Goal: Task Accomplishment & Management: Manage account settings

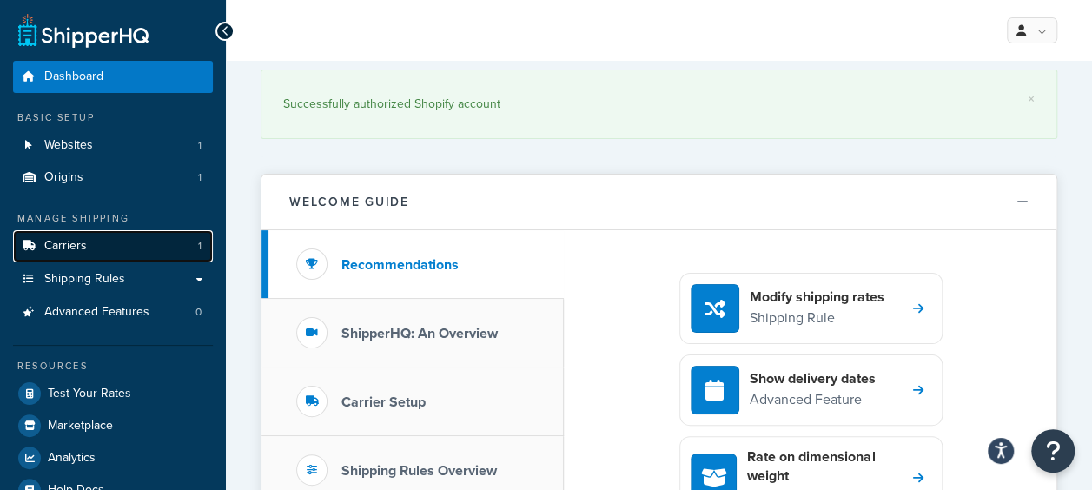
click at [63, 242] on span "Carriers" at bounding box center [65, 246] width 43 height 15
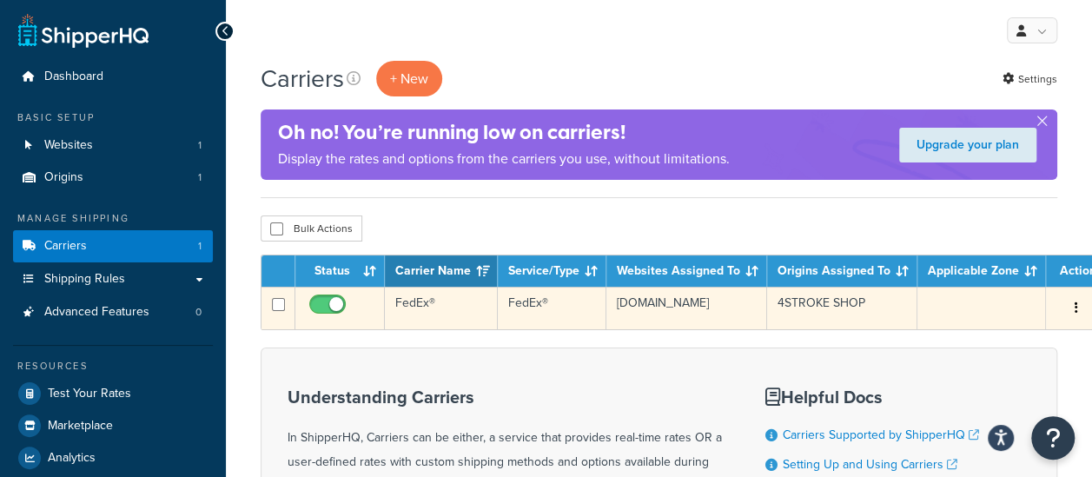
click at [1065, 306] on button "button" at bounding box center [1077, 309] width 24 height 28
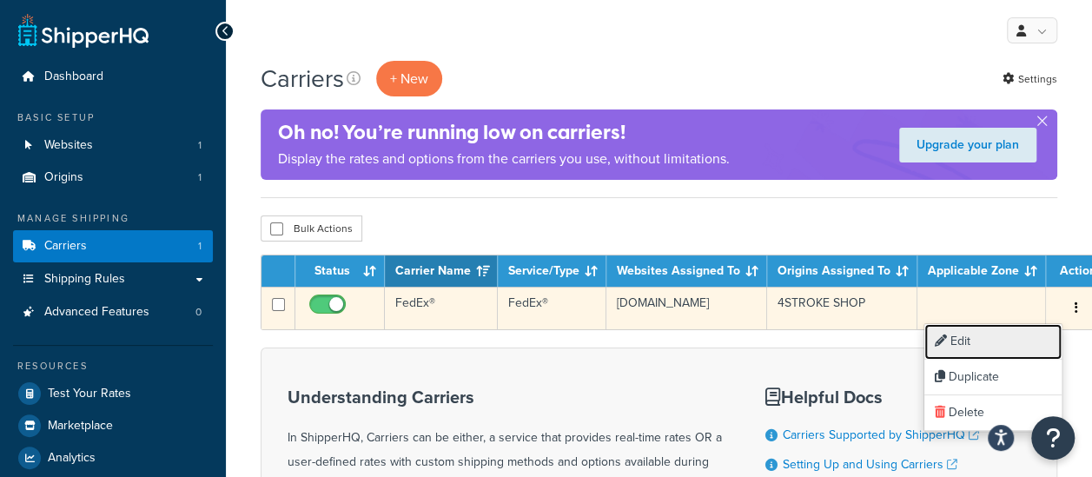
click at [979, 342] on link "Edit" at bounding box center [993, 342] width 137 height 36
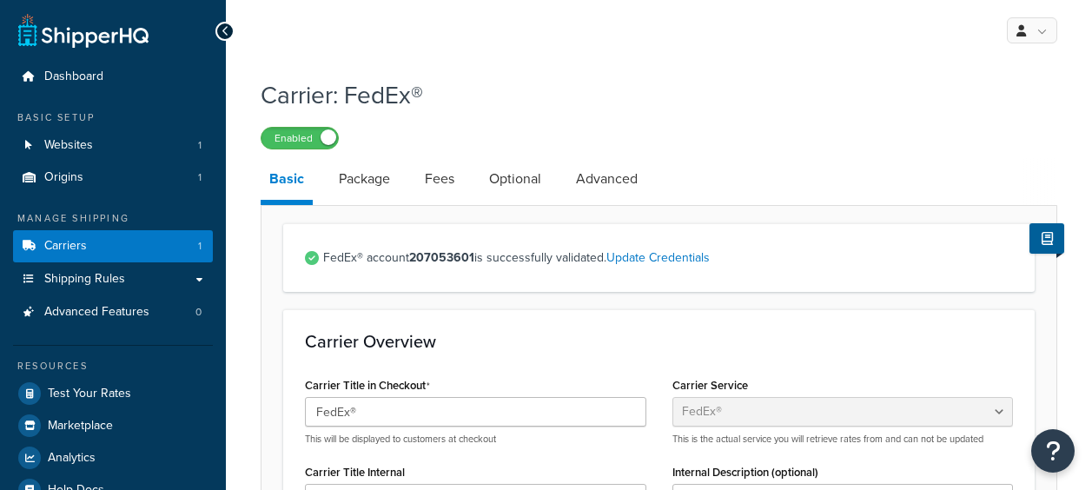
select select "fedEx"
select select "REGULAR_PICKUP"
select select "YOUR_PACKAGING"
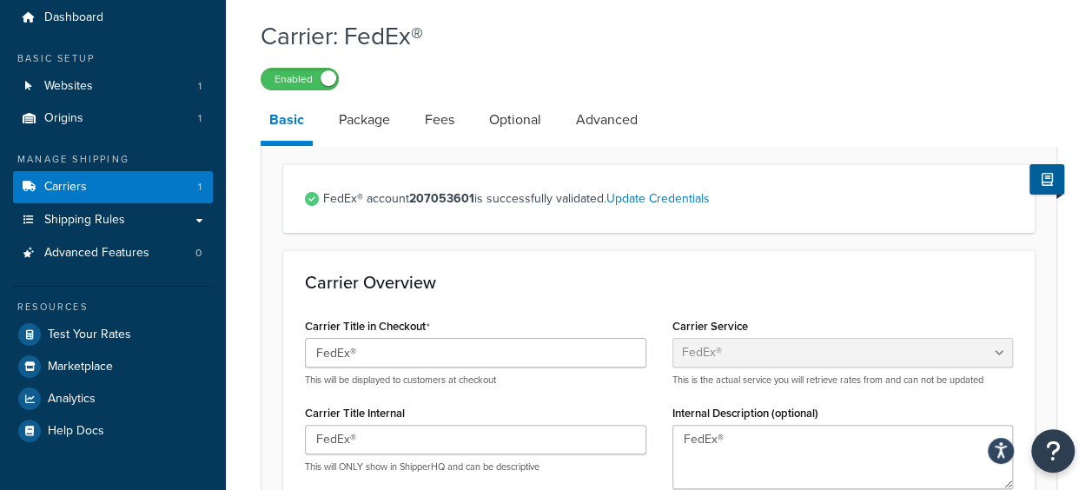
scroll to position [87, 0]
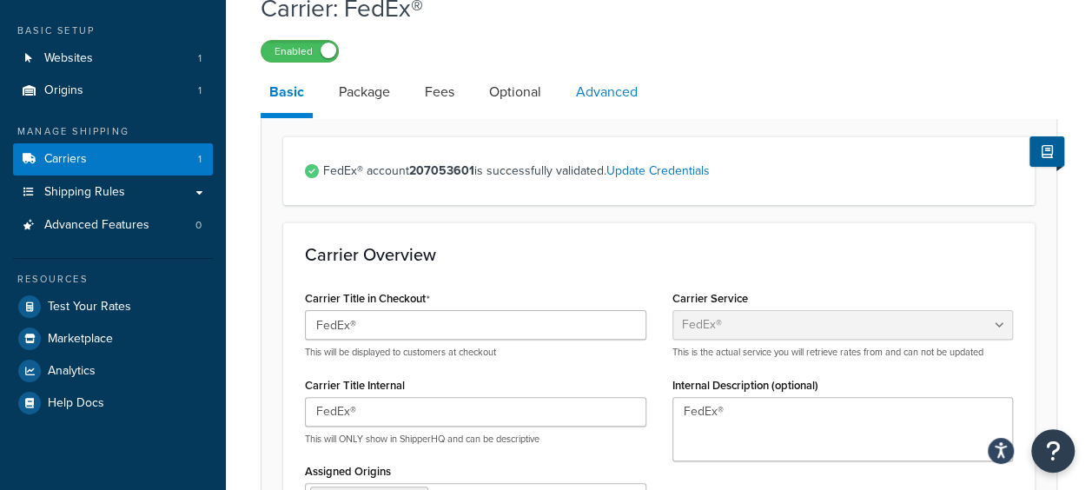
click at [628, 92] on link "Advanced" at bounding box center [607, 92] width 79 height 42
select select "false"
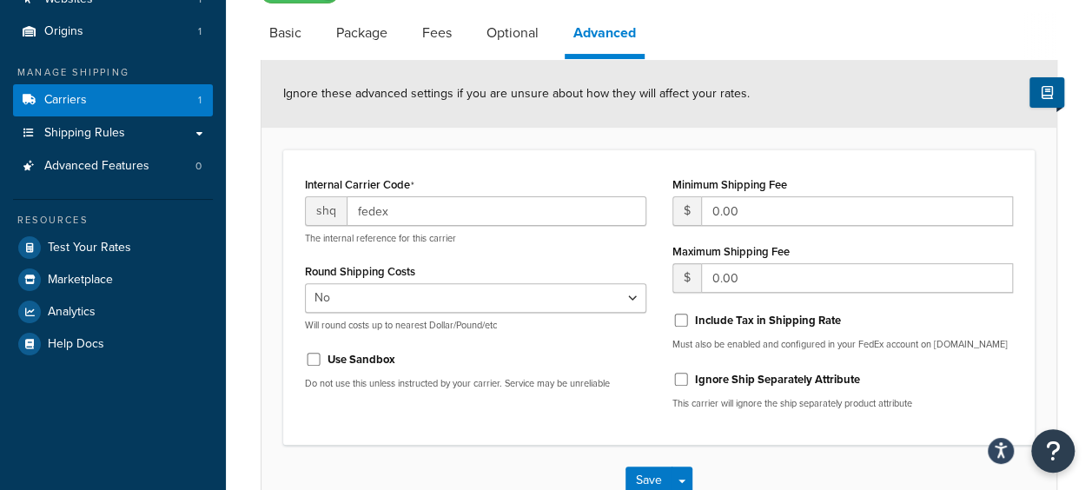
scroll to position [172, 0]
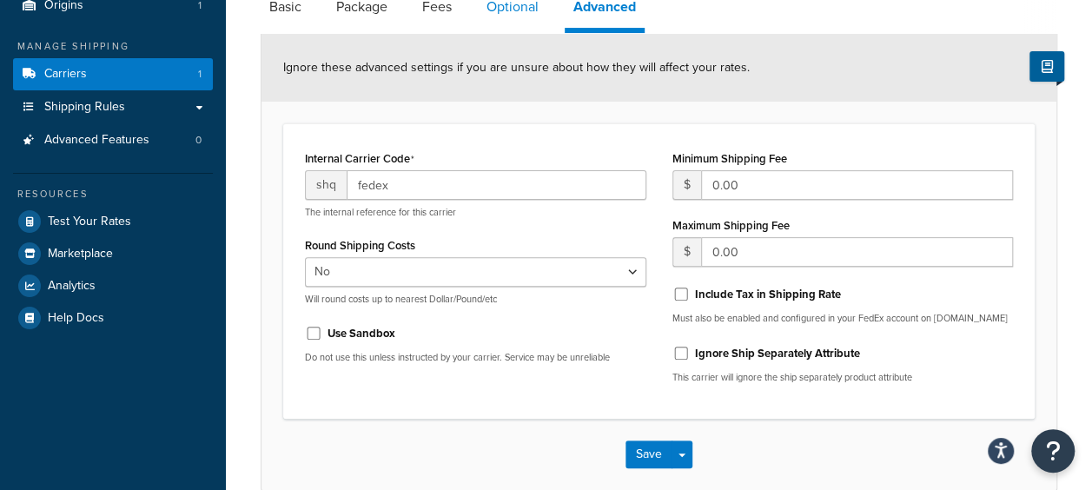
click at [497, 11] on link "Optional" at bounding box center [513, 7] width 70 height 42
select select "business"
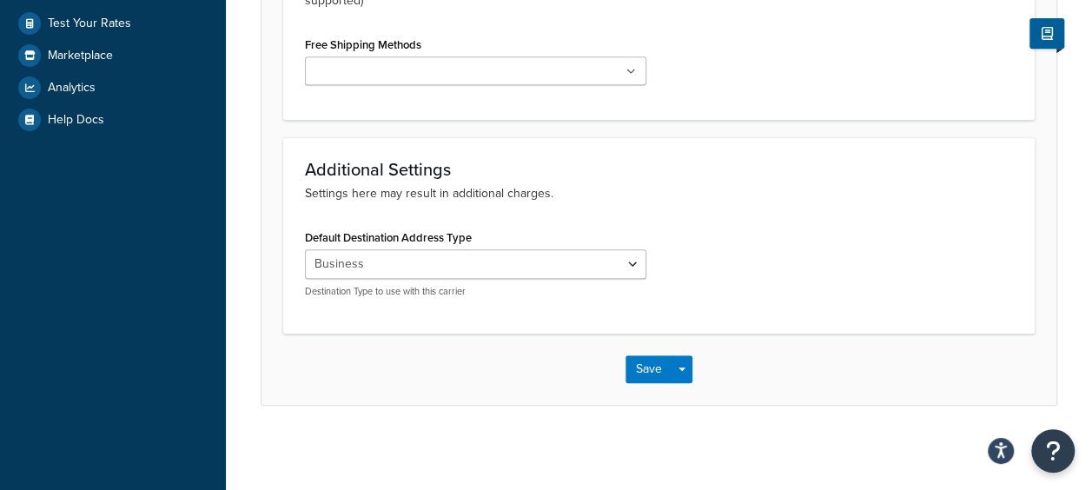
scroll to position [371, 0]
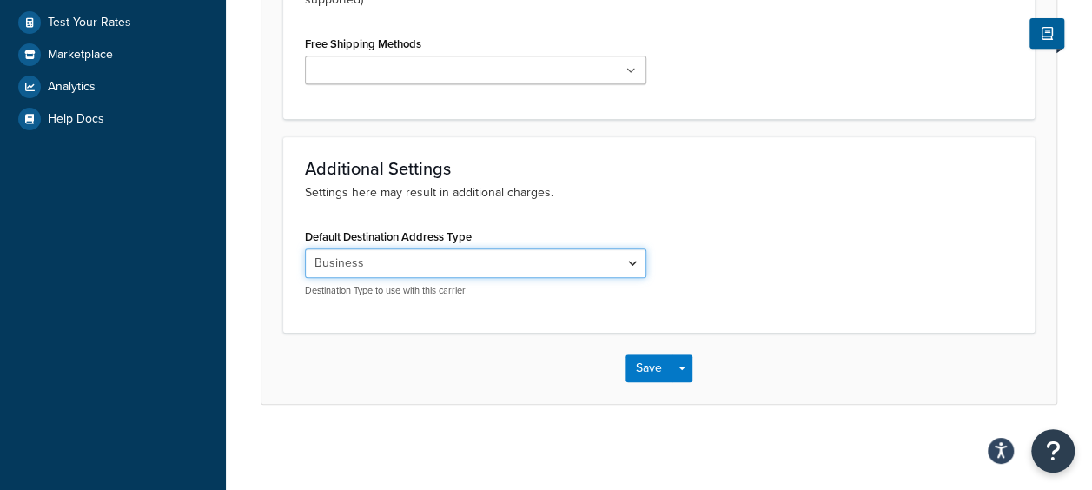
click at [601, 264] on select "Residential Business" at bounding box center [476, 264] width 342 height 30
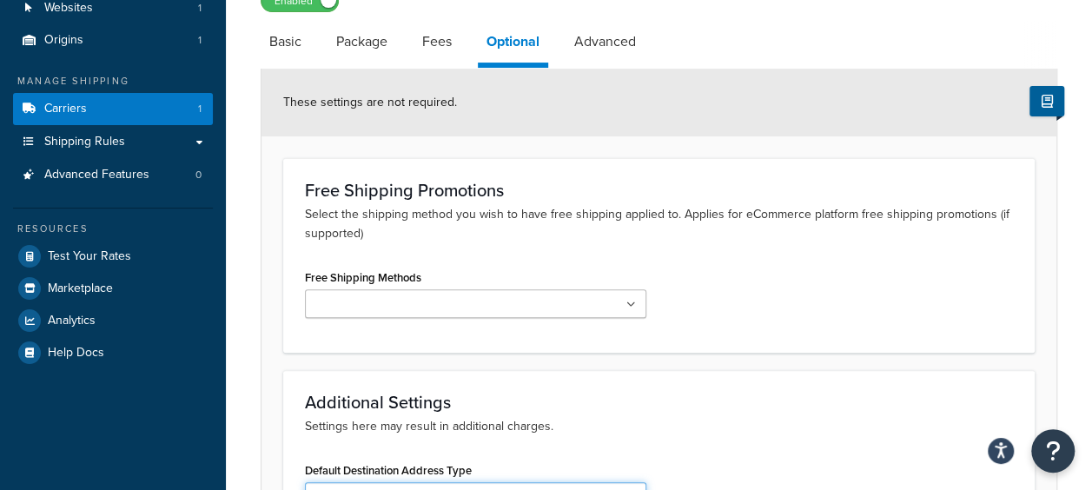
scroll to position [110, 0]
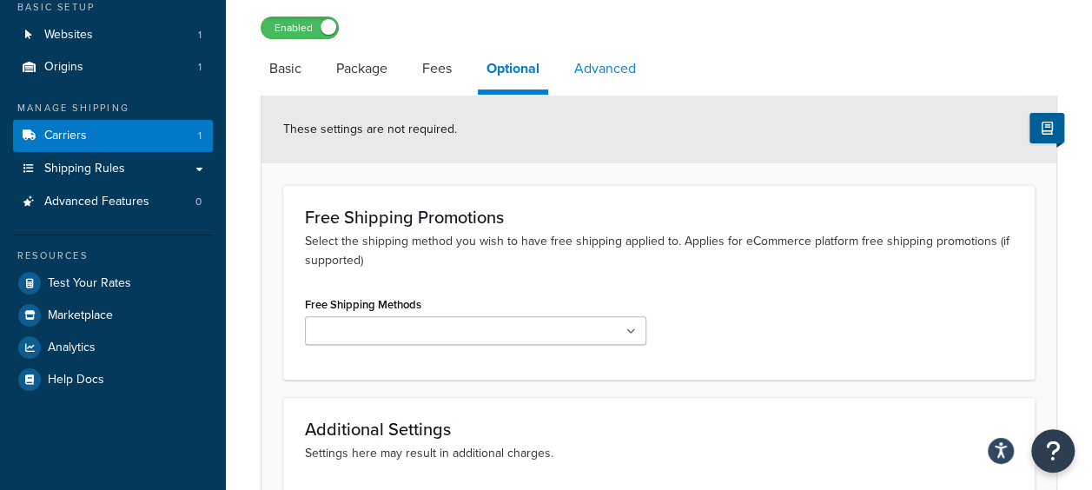
click at [615, 70] on link "Advanced" at bounding box center [605, 69] width 79 height 42
select select "false"
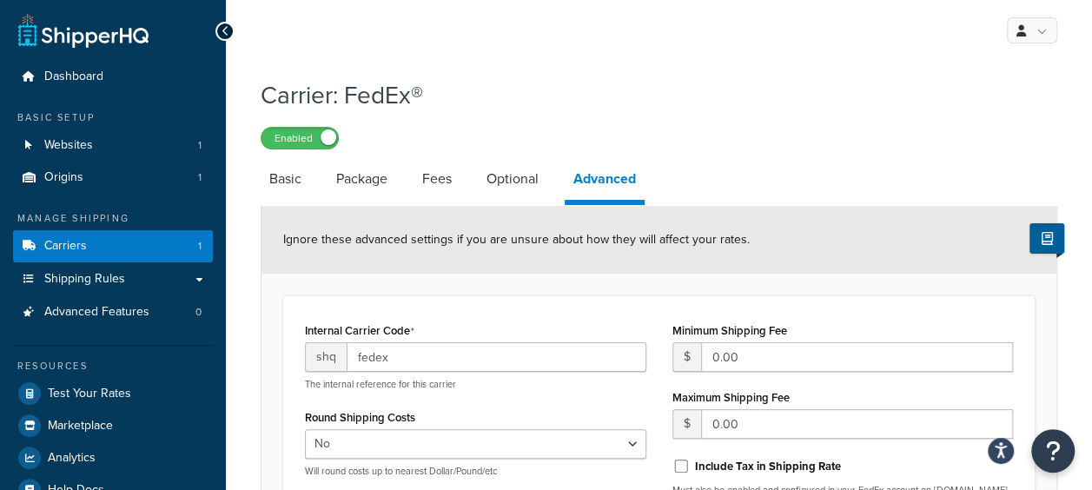
click at [241, 181] on div "Carrier: FedEx® Enabled Basic Package Fees Optional Advanced Ignore these advan…" at bounding box center [659, 388] width 866 height 637
click at [298, 180] on link "Basic" at bounding box center [286, 179] width 50 height 42
select select "fedEx"
select select "REGULAR_PICKUP"
select select "YOUR_PACKAGING"
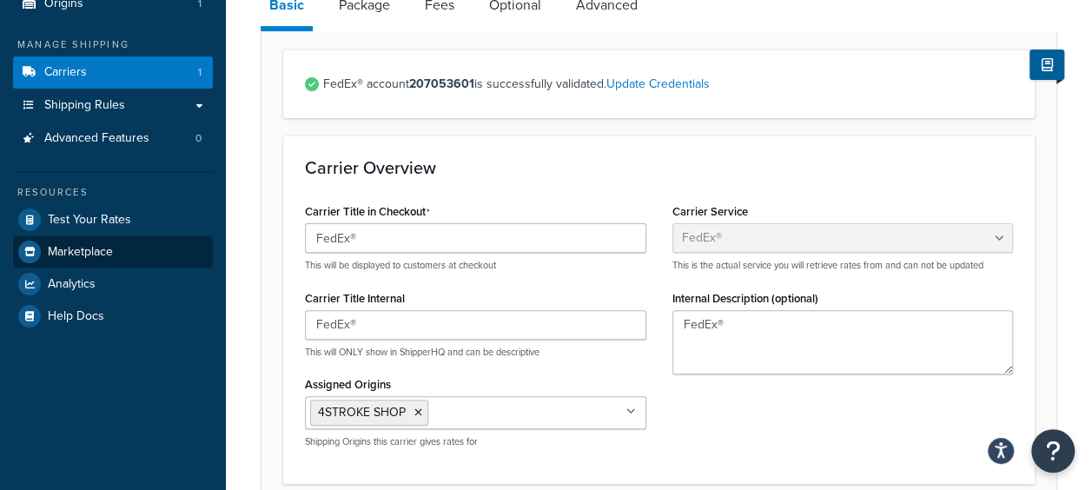
scroll to position [174, 0]
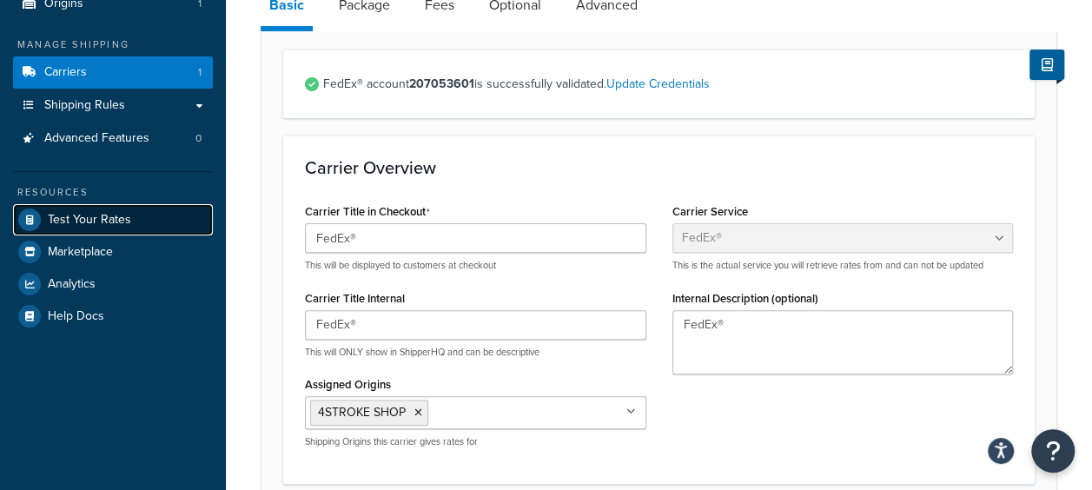
click at [128, 227] on span "Test Your Rates" at bounding box center [89, 220] width 83 height 15
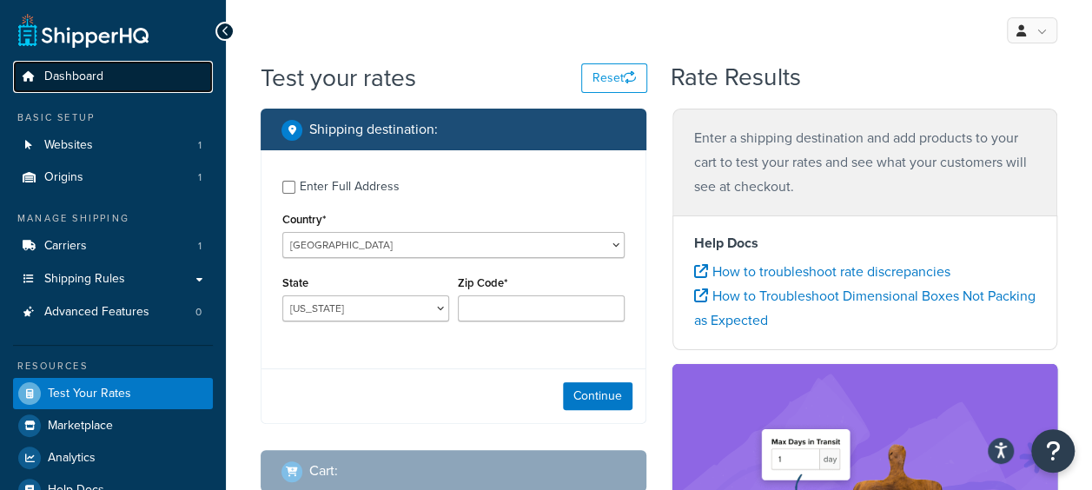
click at [99, 73] on span "Dashboard" at bounding box center [73, 77] width 59 height 15
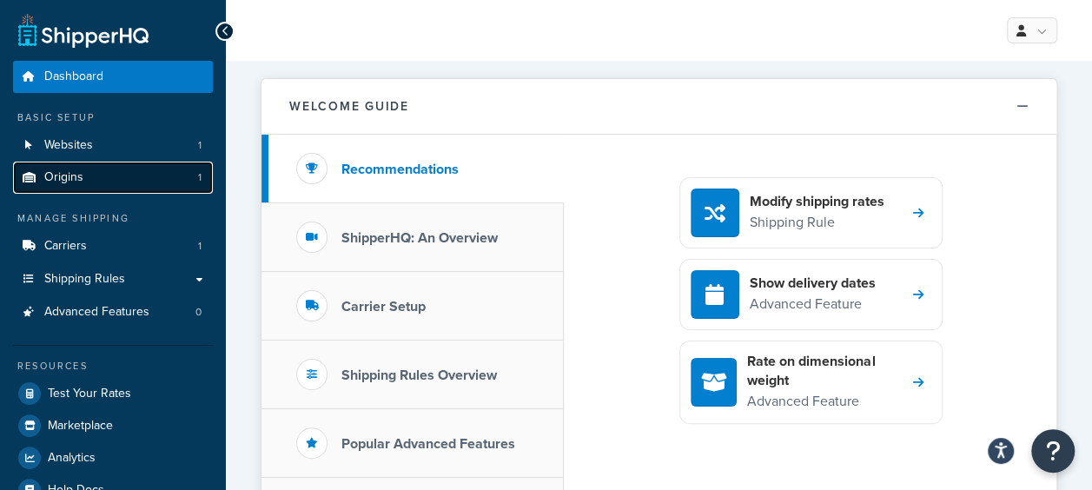
click at [129, 176] on link "Origins 1" at bounding box center [113, 178] width 200 height 32
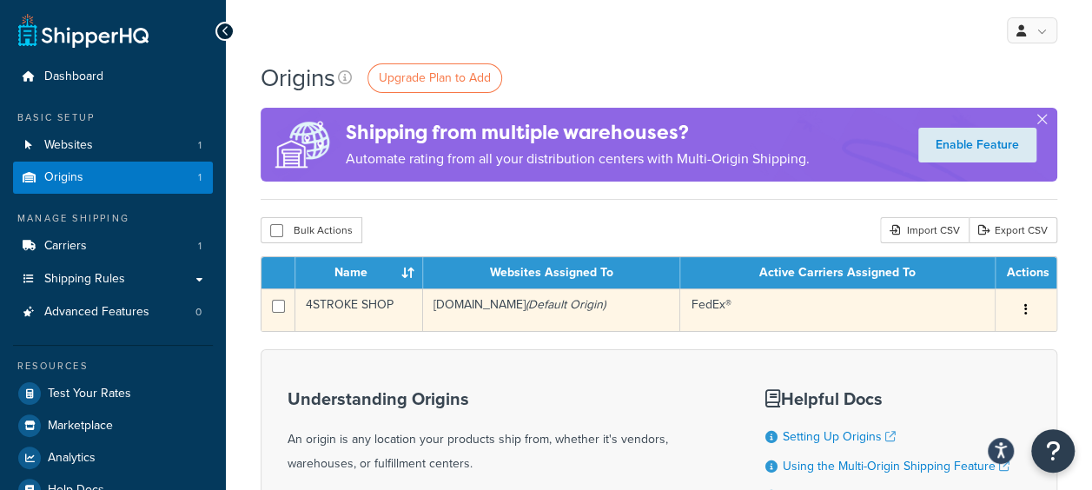
click at [1024, 310] on button "button" at bounding box center [1026, 310] width 24 height 28
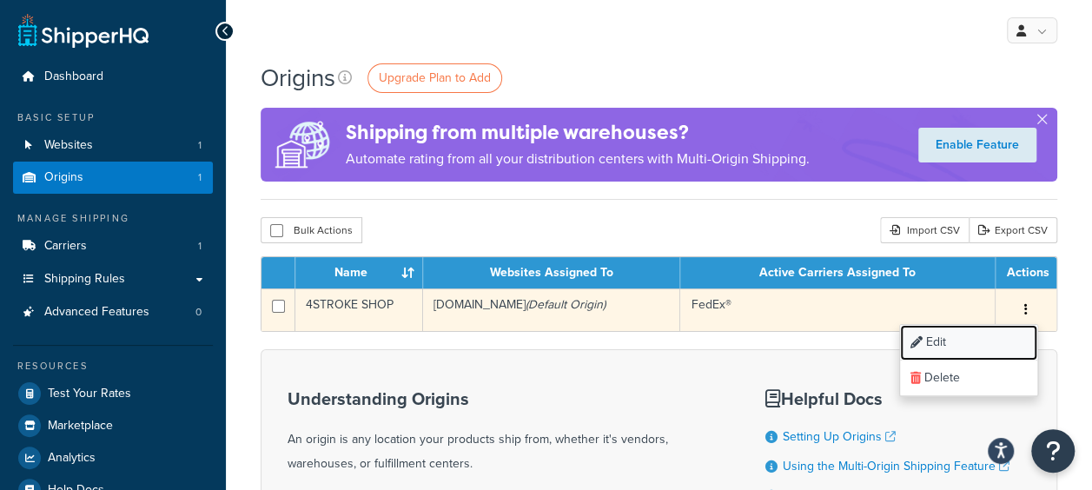
click at [973, 341] on link "Edit" at bounding box center [968, 343] width 137 height 36
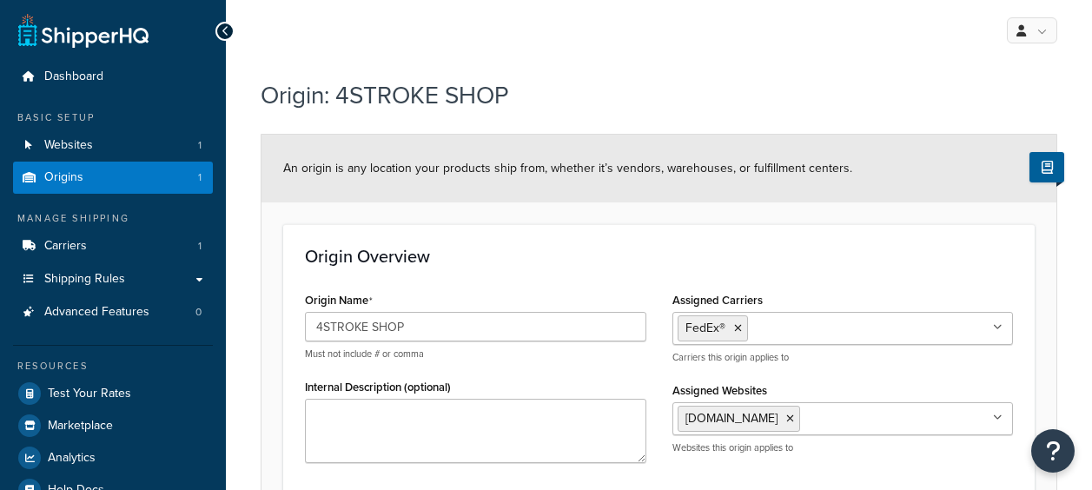
select select "38"
click at [996, 413] on icon at bounding box center [998, 418] width 10 height 10
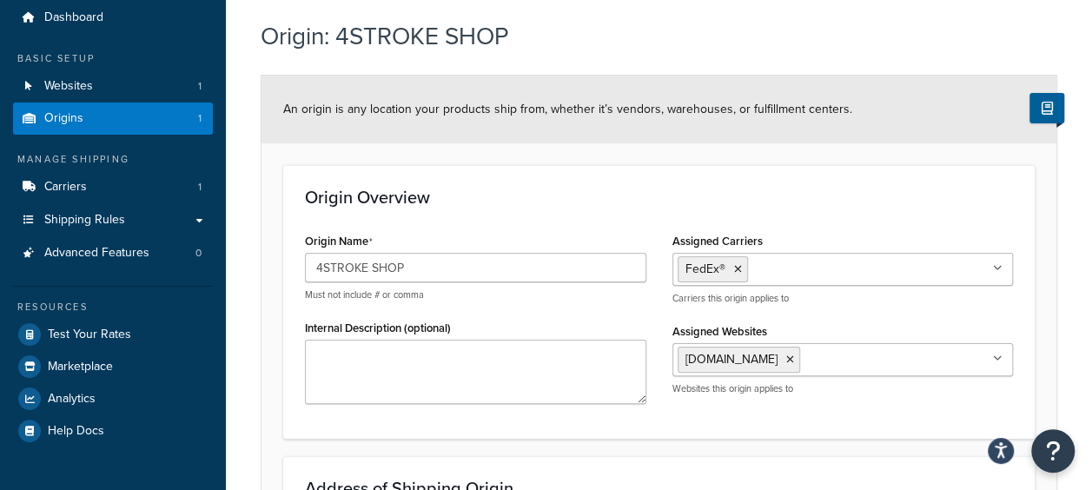
scroll to position [87, 0]
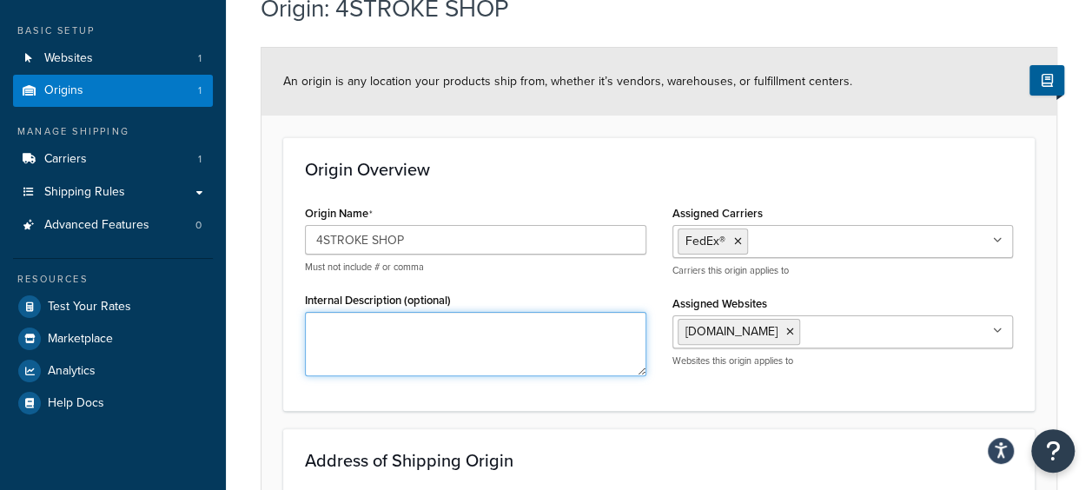
click at [535, 358] on textarea "Internal Description (optional)" at bounding box center [476, 344] width 342 height 64
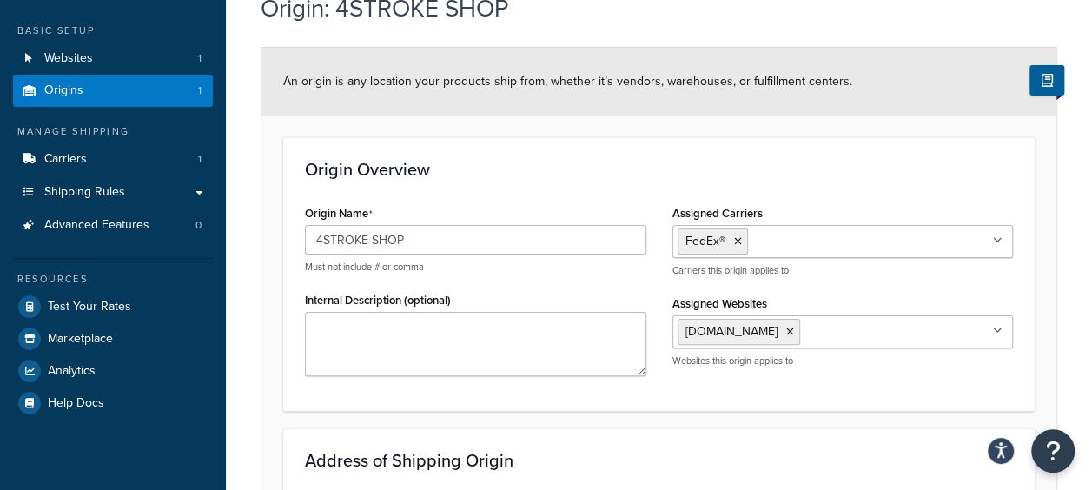
click at [633, 186] on div "Origin Overview Origin Name 4STROKE SHOP Must not include # or comma Internal D…" at bounding box center [659, 273] width 752 height 273
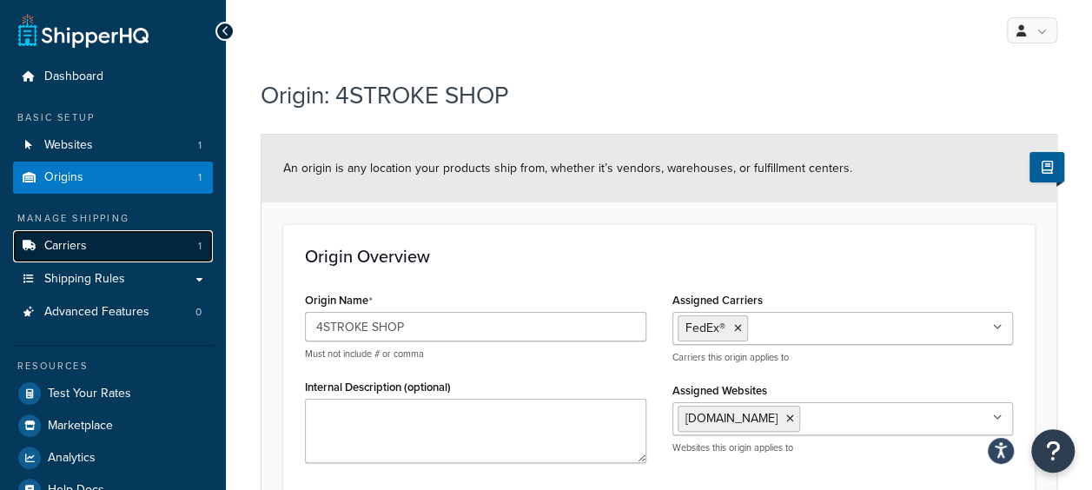
click at [101, 249] on link "Carriers 1" at bounding box center [113, 246] width 200 height 32
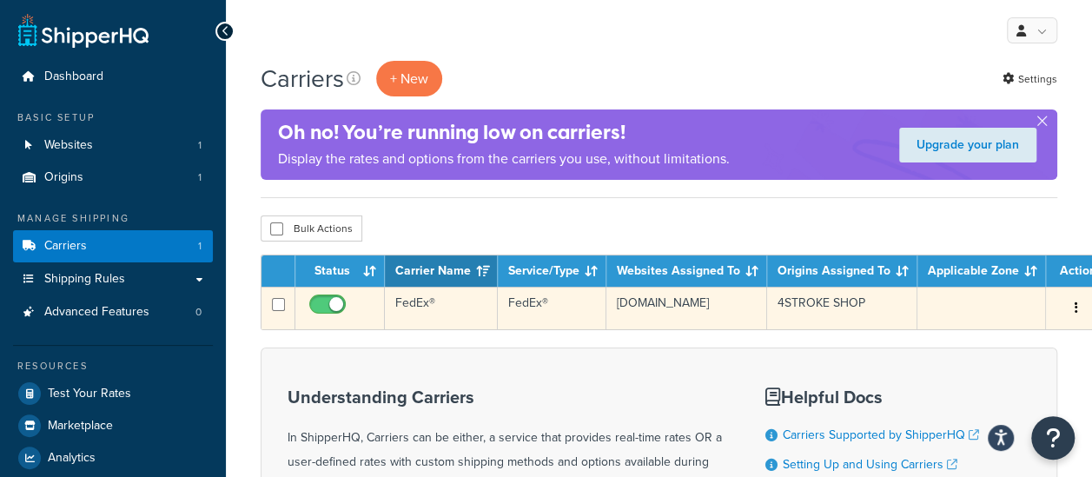
click at [1065, 299] on button "button" at bounding box center [1077, 309] width 24 height 28
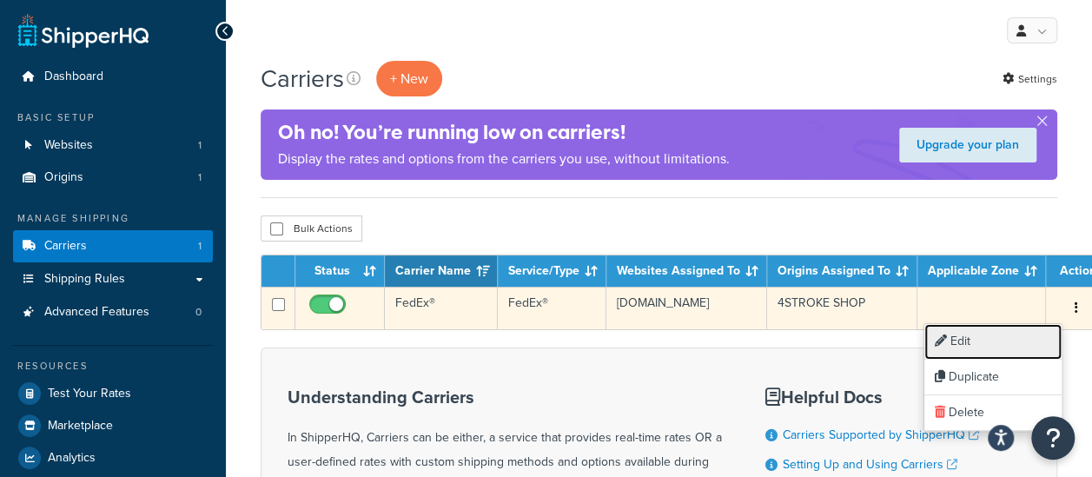
click at [986, 339] on link "Edit" at bounding box center [993, 342] width 137 height 36
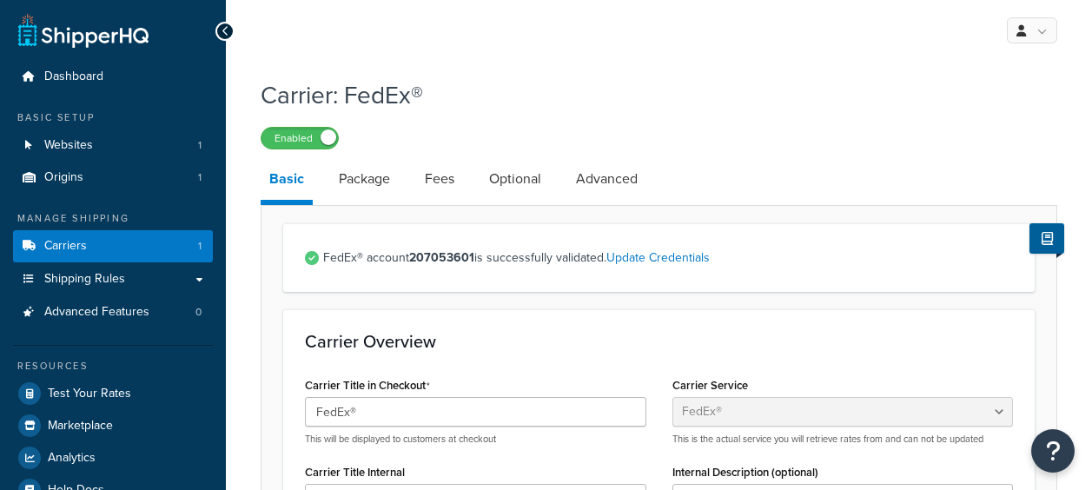
select select "fedEx"
select select "REGULAR_PICKUP"
select select "YOUR_PACKAGING"
click at [611, 186] on link "Advanced" at bounding box center [607, 179] width 79 height 42
select select "false"
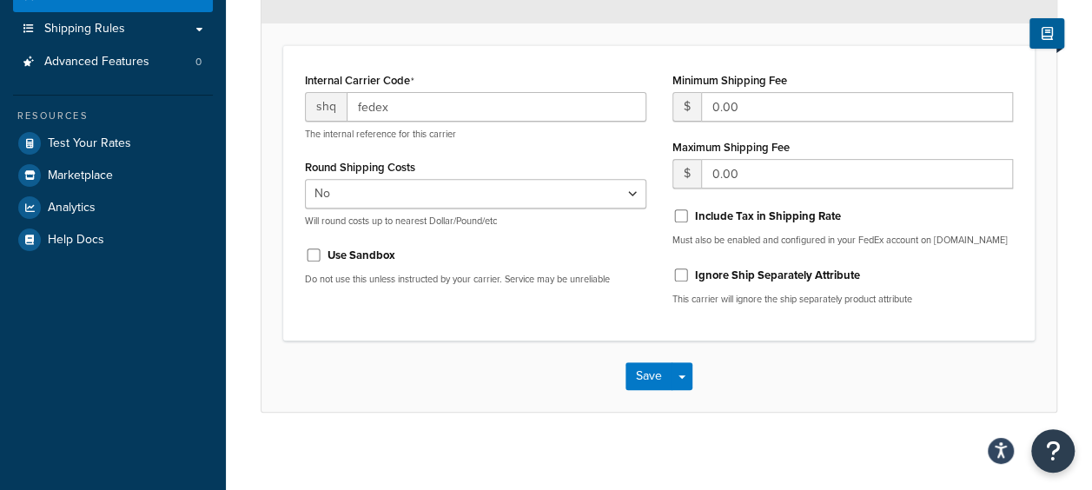
scroll to position [259, 0]
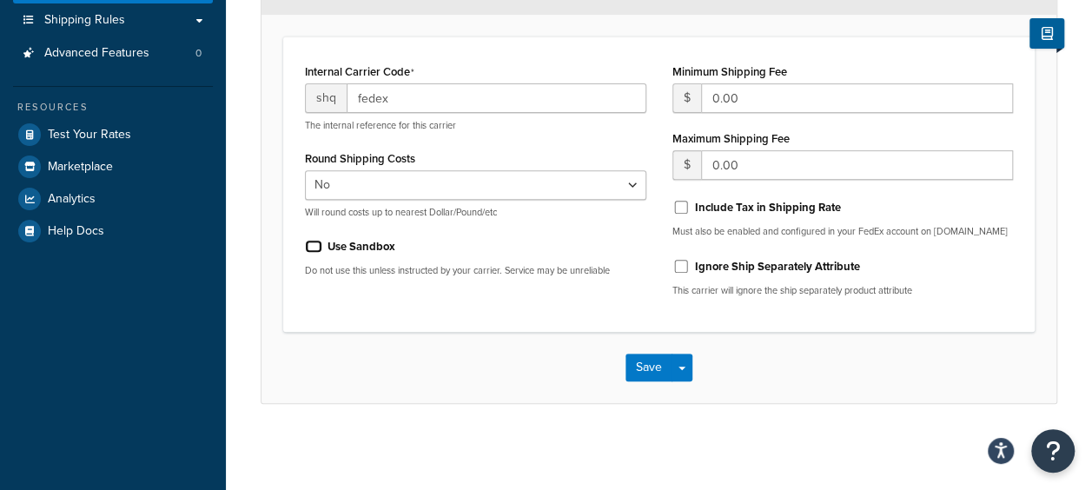
click at [313, 249] on input "Use Sandbox" at bounding box center [313, 246] width 17 height 13
checkbox input "true"
click at [647, 359] on button "Save" at bounding box center [649, 368] width 47 height 28
